Goal: Task Accomplishment & Management: Use online tool/utility

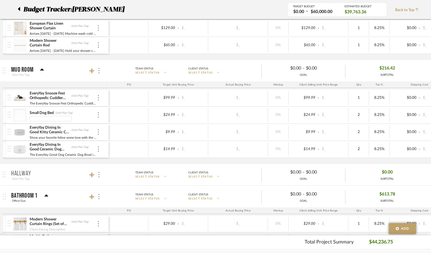
click at [85, 117] on div "Small Dog Bed (Add Plan Tag)" at bounding box center [63, 115] width 68 height 17
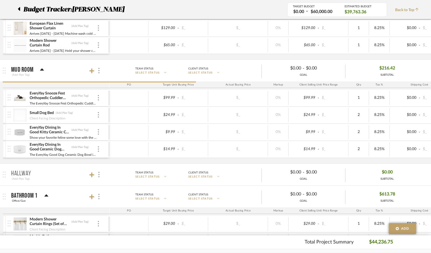
click at [20, 113] on div at bounding box center [19, 115] width 13 height 13
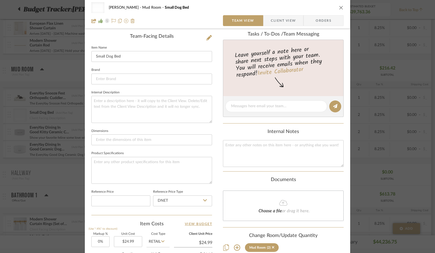
scroll to position [250, 0]
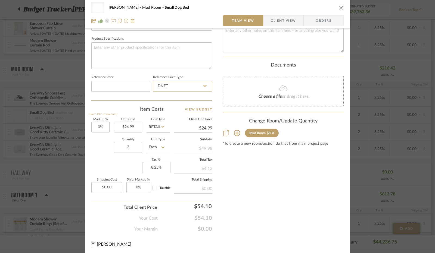
click at [175, 85] on input "DNET" at bounding box center [182, 86] width 59 height 11
click at [171, 112] on div "Retail" at bounding box center [184, 113] width 67 height 14
type input "Retail"
type input "4"
click at [107, 149] on div "Quantity 4 Unit Type Each" at bounding box center [130, 147] width 78 height 19
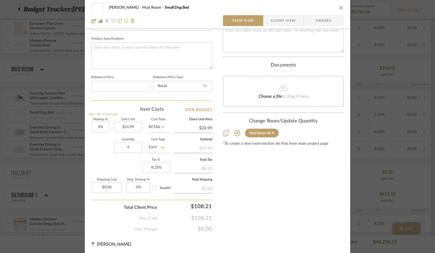
click at [350, 116] on mat-dialog-content "Uncategorized [PERSON_NAME] Mud Room Small Dog Bed Team View Client View Orders…" at bounding box center [218, 4] width 296 height 501
click at [91, 244] on icon at bounding box center [92, 244] width 3 height 4
click at [98, 243] on span "[PERSON_NAME]" at bounding box center [114, 244] width 34 height 4
click at [112, 222] on div "Your Margin $0.00" at bounding box center [151, 227] width 121 height 11
click at [124, 21] on icon at bounding box center [126, 21] width 4 height 4
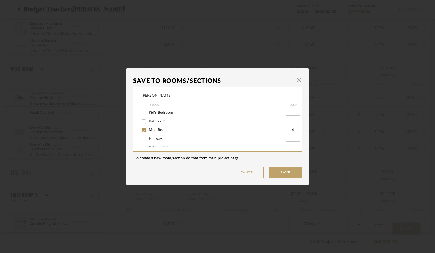
scroll to position [0, 0]
click at [243, 173] on button "Cancel" at bounding box center [247, 173] width 33 height 12
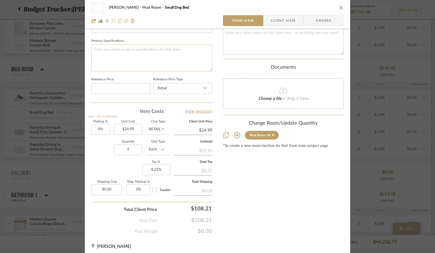
scroll to position [250, 0]
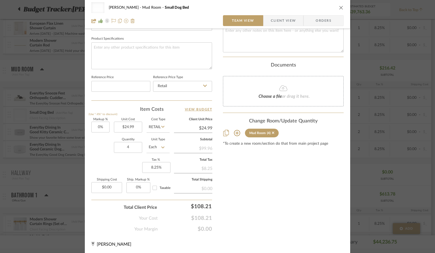
click at [340, 9] on icon "close" at bounding box center [341, 7] width 4 height 4
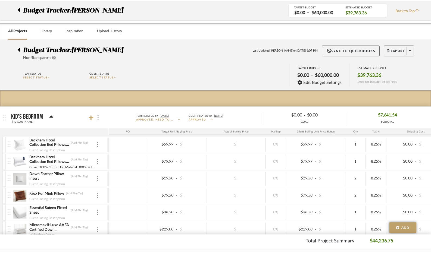
scroll to position [460, 0]
